Goal: Communication & Community: Answer question/provide support

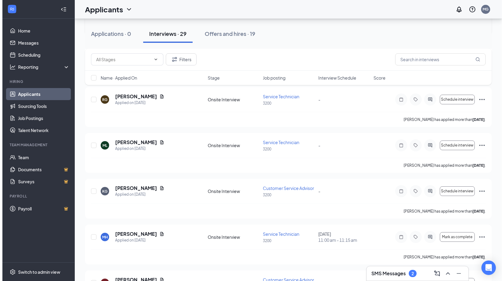
scroll to position [392, 0]
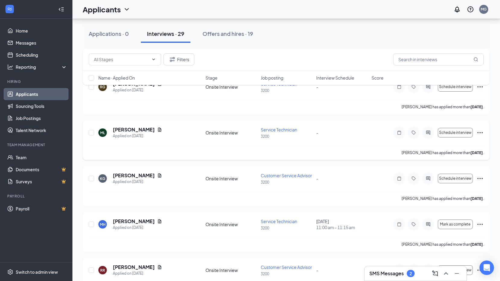
click at [424, 132] on div at bounding box center [428, 133] width 12 height 12
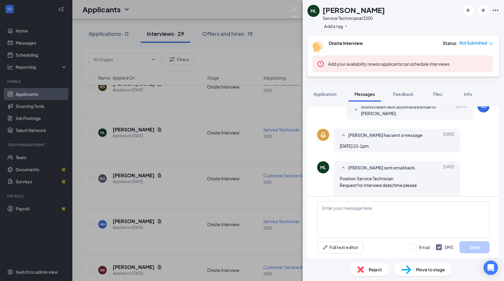
scroll to position [144, 0]
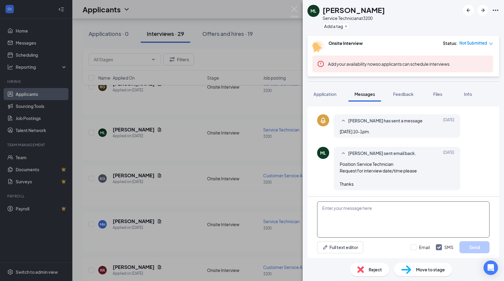
click at [387, 210] on textarea at bounding box center [403, 219] width 172 height 36
type textarea "d"
type textarea "Do you have time to come in [DATE]."
click at [467, 251] on button "Send" at bounding box center [475, 247] width 30 height 12
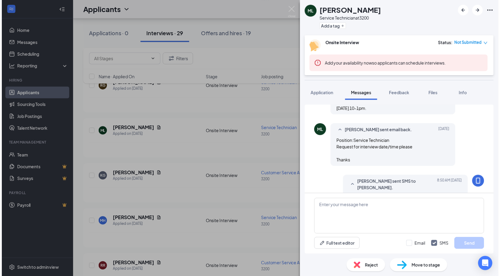
scroll to position [182, 0]
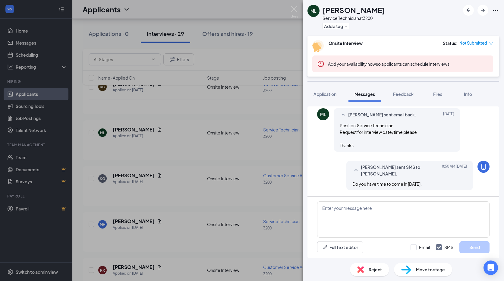
click at [164, 139] on div "[PERSON_NAME] Service Technician at 3200 Add a tag Onsite Interview Status : No…" at bounding box center [252, 140] width 504 height 281
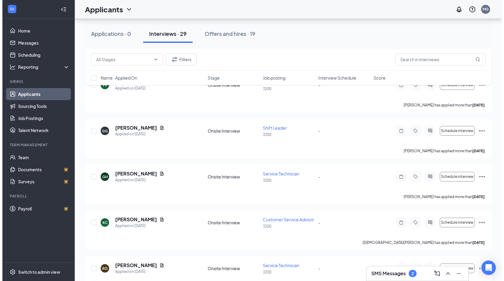
scroll to position [211, 0]
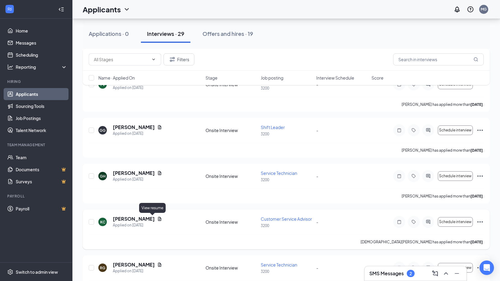
click at [157, 219] on icon "Document" at bounding box center [159, 218] width 5 height 5
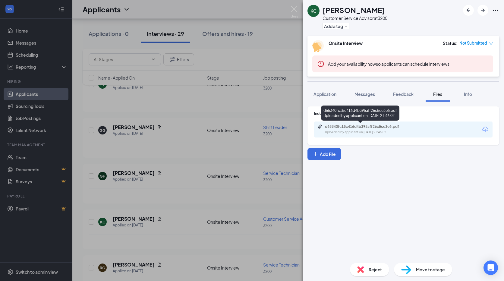
click at [372, 129] on div "d65340fc15c416d4b395aff26c5ce3e6.pdf Uploaded by applicant on [DATE] 21:46:02" at bounding box center [367, 129] width 98 height 11
click at [190, 159] on div "KC [PERSON_NAME] Customer Service Advisor at 3200 Add a tag Onsite Interview St…" at bounding box center [252, 140] width 504 height 281
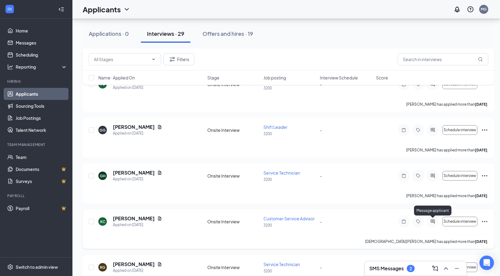
click at [430, 222] on icon "ActiveChat" at bounding box center [432, 221] width 7 height 5
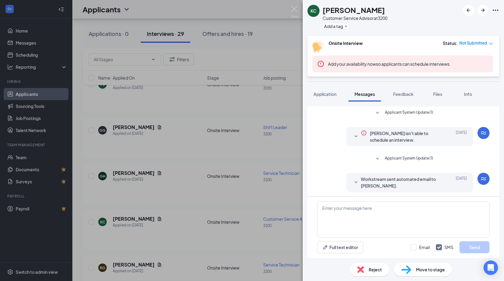
scroll to position [91, 0]
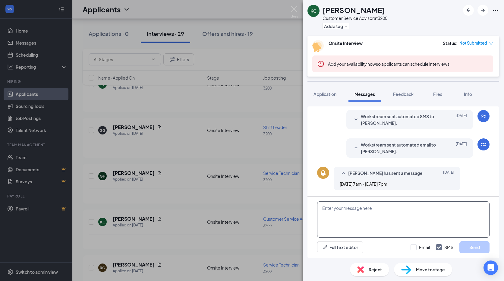
click at [355, 221] on textarea at bounding box center [403, 219] width 172 height 36
type textarea "Do you have time to come in [DATE]."
click at [476, 252] on button "Send" at bounding box center [475, 247] width 30 height 12
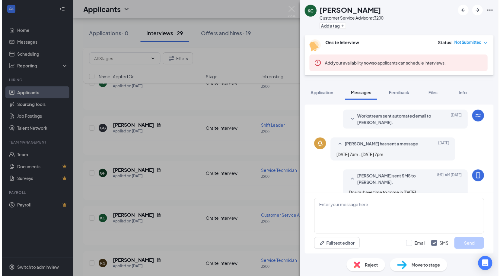
scroll to position [130, 0]
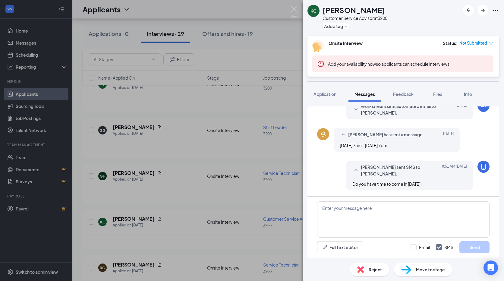
click at [220, 11] on div "KC [PERSON_NAME] Customer Service Advisor at 3200 Add a tag Onsite Interview St…" at bounding box center [252, 140] width 504 height 281
